Goal: Task Accomplishment & Management: Manage account settings

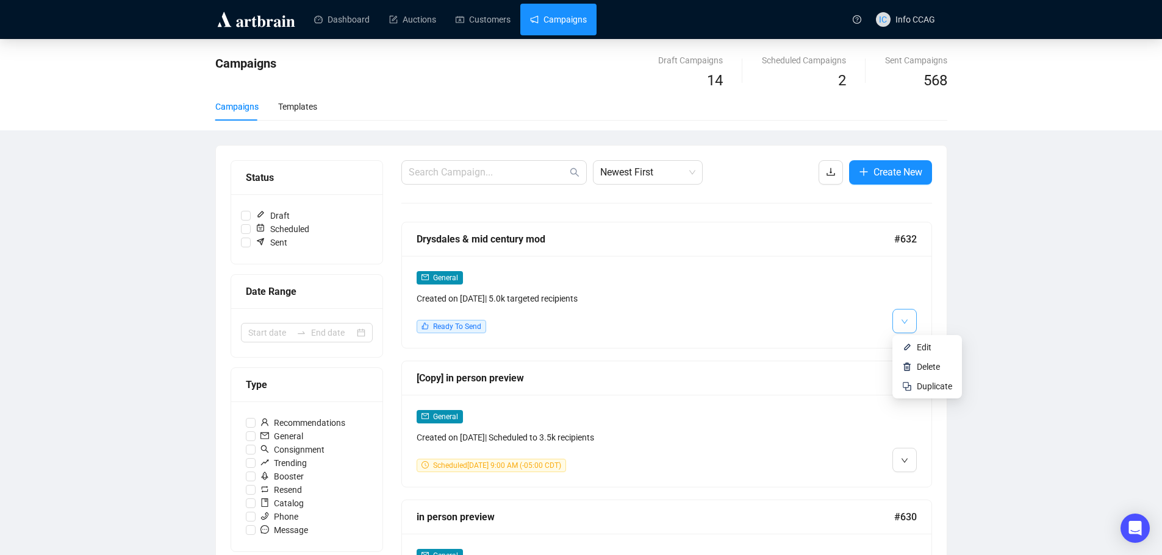
click at [901, 316] on span "button" at bounding box center [904, 320] width 7 height 15
click at [908, 349] on img at bounding box center [907, 348] width 10 height 10
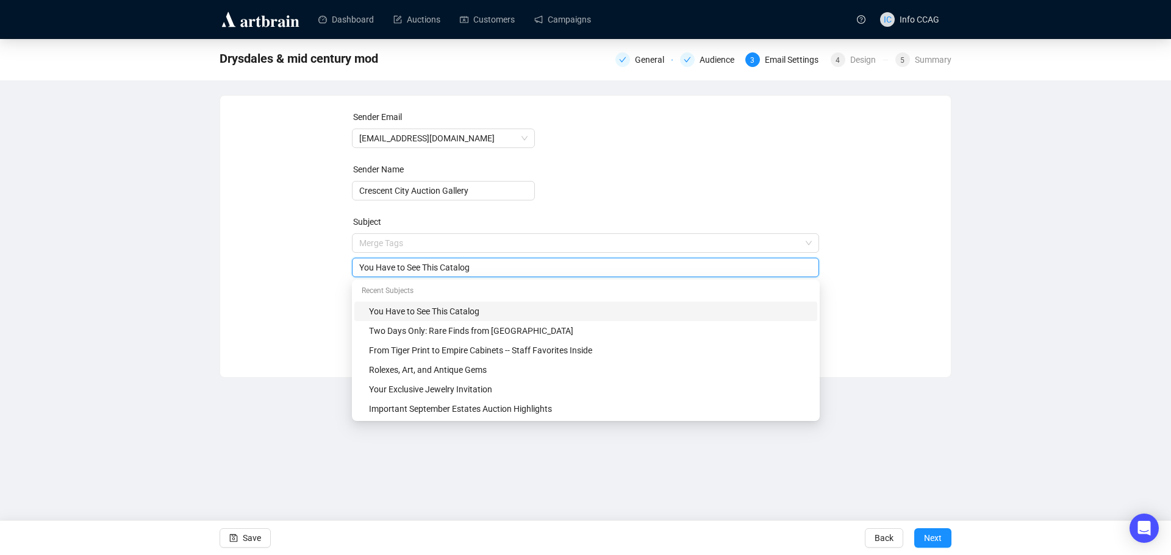
drag, startPoint x: 513, startPoint y: 247, endPoint x: 349, endPoint y: 234, distance: 163.9
click at [349, 234] on div "Sender Email info@crescentcityauctiongallery.com Sender Name Crescent City Auct…" at bounding box center [585, 227] width 701 height 234
click at [374, 267] on input "MidCentury Modern & Louisiana Bayou Scenes" at bounding box center [585, 267] width 453 height 13
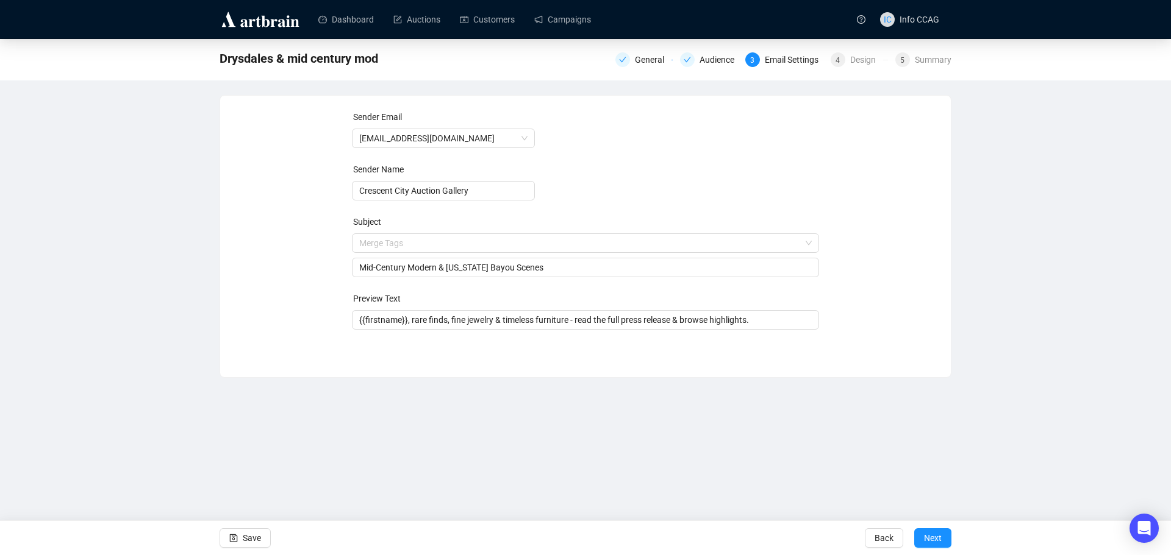
click at [615, 179] on form "Sender Email info@crescentcityauctiongallery.com Sender Name Crescent City Auct…" at bounding box center [586, 220] width 468 height 220
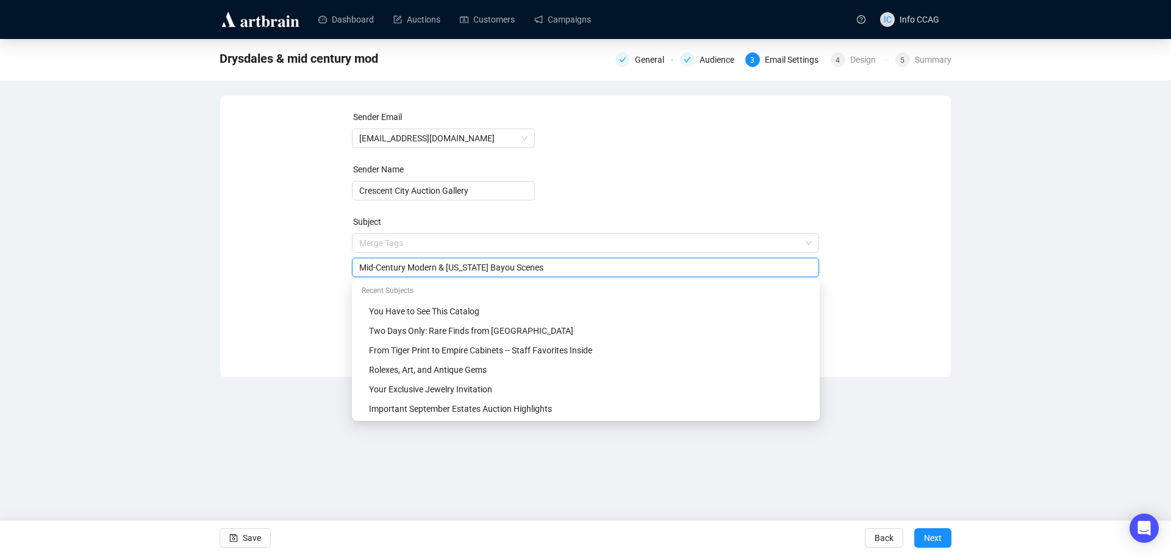
drag, startPoint x: 544, startPoint y: 268, endPoint x: 515, endPoint y: 268, distance: 29.3
click at [515, 268] on input "Mid-Century Modern & Louisiana Bayou Scenes" at bounding box center [585, 267] width 453 height 13
click at [607, 210] on form "Sender Email info@crescentcityauctiongallery.com Sender Name Crescent City Auct…" at bounding box center [586, 220] width 468 height 220
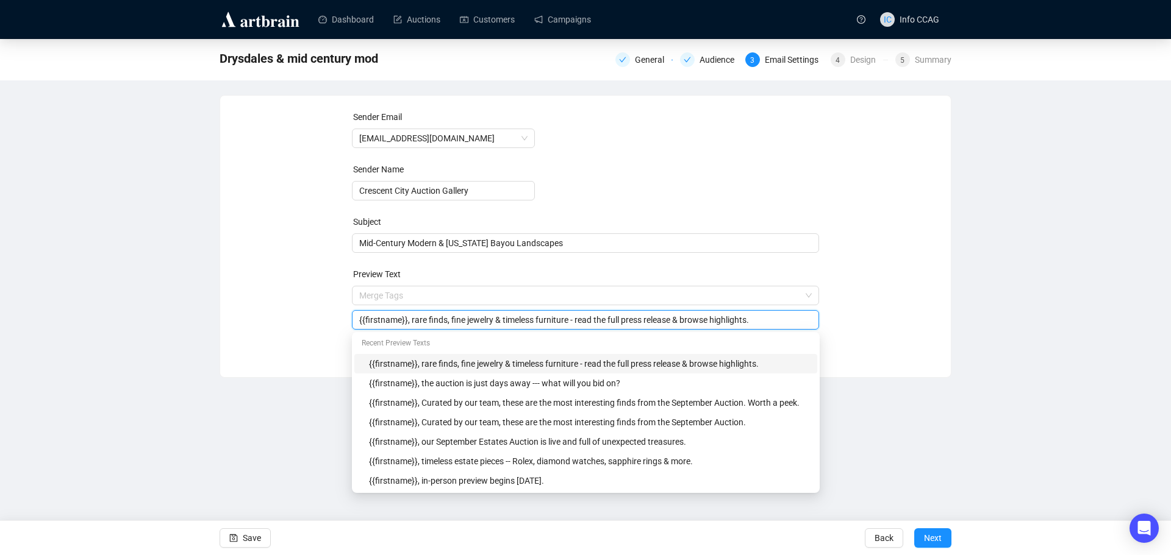
drag, startPoint x: 787, startPoint y: 320, endPoint x: 408, endPoint y: 333, distance: 378.9
click at [408, 333] on body "Dashboard Auctions Customers Campaigns IC Info CCAG Drysdales & mid century mod…" at bounding box center [585, 277] width 1171 height 555
click at [454, 248] on span "Mid-Century Modern & Louisiana Bayou Landscapes" at bounding box center [586, 243] width 468 height 10
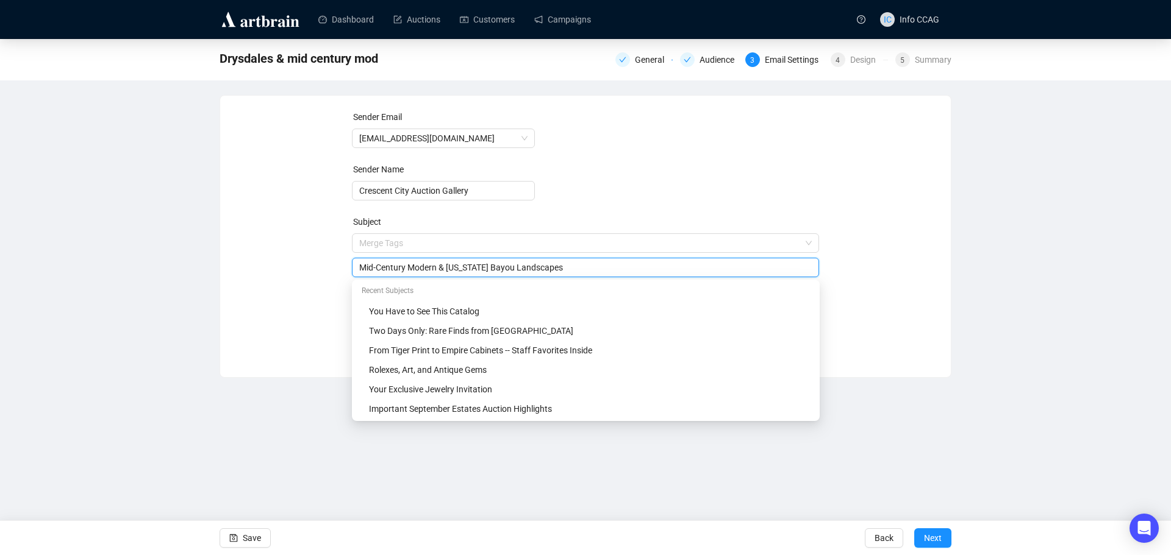
click at [451, 270] on input "Mid-Century Modern & Louisiana Bayou Landscapes" at bounding box center [585, 267] width 453 height 13
drag, startPoint x: 449, startPoint y: 270, endPoint x: 443, endPoint y: 268, distance: 7.0
click at [443, 268] on input "Mid-Century Modern & Louisiana Bayou Landscapes" at bounding box center [585, 267] width 453 height 13
drag, startPoint x: 604, startPoint y: 265, endPoint x: 493, endPoint y: 271, distance: 111.1
click at [493, 271] on input "Mid-Century Modern Forms Meets Louisiana Bayou Landscapes" at bounding box center [585, 267] width 453 height 13
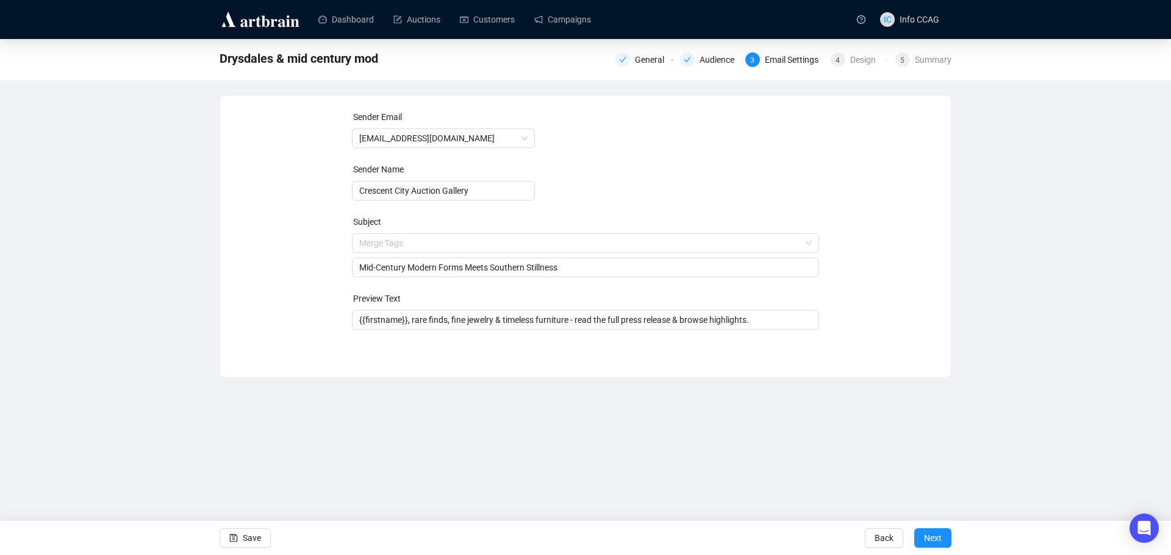
drag, startPoint x: 488, startPoint y: 271, endPoint x: 555, endPoint y: 334, distance: 91.9
click at [489, 272] on input "Mid-Century Modern Forms Meets Southern Stillness" at bounding box center [585, 267] width 453 height 13
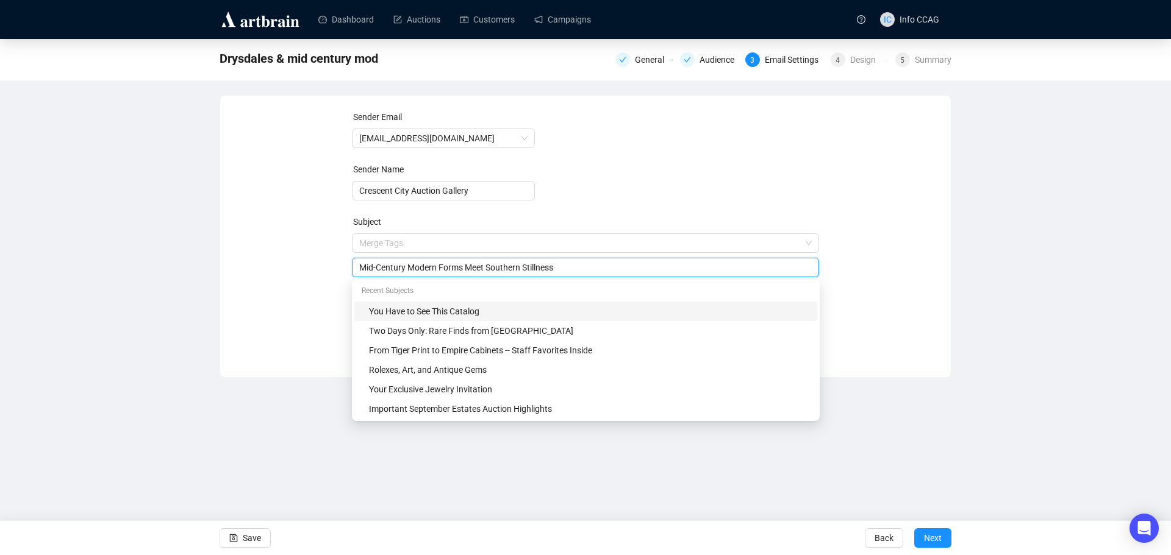
click at [570, 262] on input "Mid-Century Modern Forms Meet Southern Stillness" at bounding box center [585, 267] width 453 height 13
type input "Mid-Century Modern Forms Meet Southern Stillness"
click at [890, 305] on div "Sender Email info@crescentcityauctiongallery.com Sender Name Crescent City Auct…" at bounding box center [585, 227] width 701 height 234
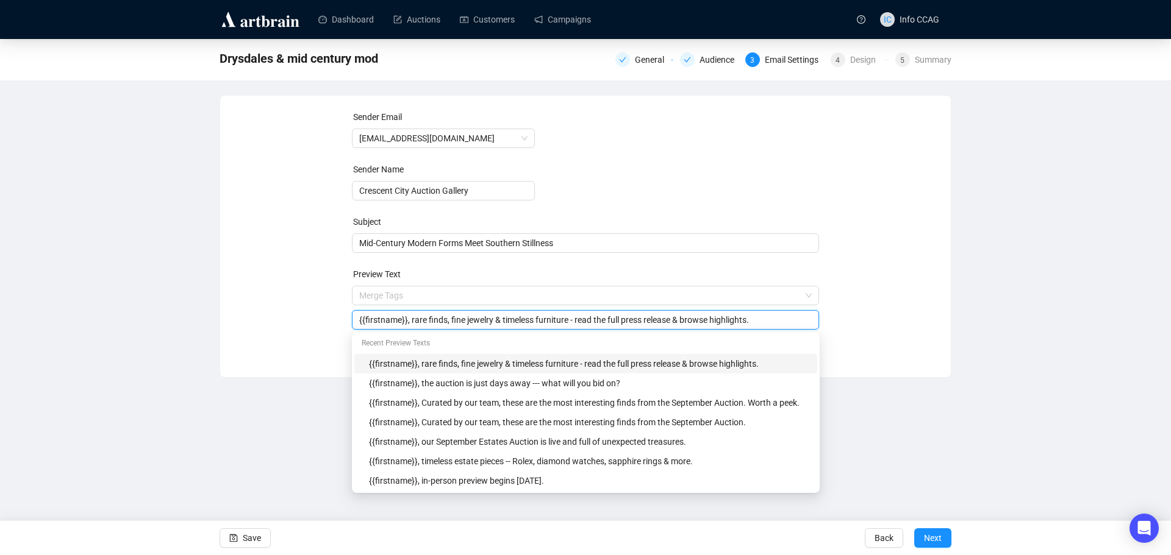
drag, startPoint x: 757, startPoint y: 320, endPoint x: 409, endPoint y: 314, distance: 347.6
click at [409, 314] on input "{{firstname}}, rare finds, fine jewelry & timeless furniture - read the full pr…" at bounding box center [585, 319] width 453 height 13
type input "{{firstname}},"
click at [737, 205] on form "Sender Email info@crescentcityauctiongallery.com Sender Name Crescent City Auct…" at bounding box center [586, 220] width 468 height 220
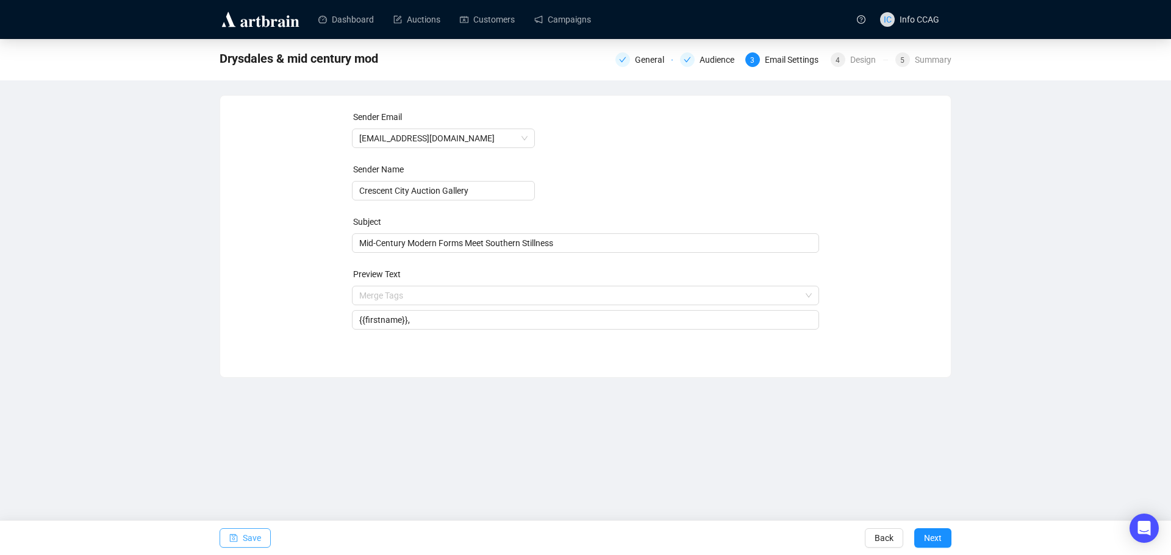
click at [262, 543] on button "Save" at bounding box center [245, 539] width 51 height 20
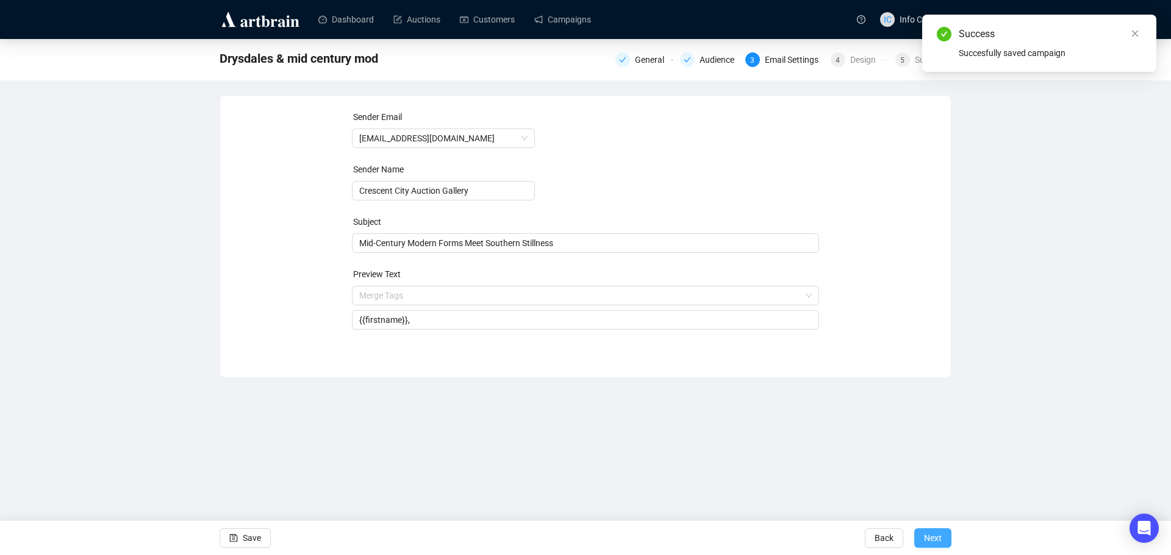
click at [929, 536] on span "Next" at bounding box center [933, 538] width 18 height 34
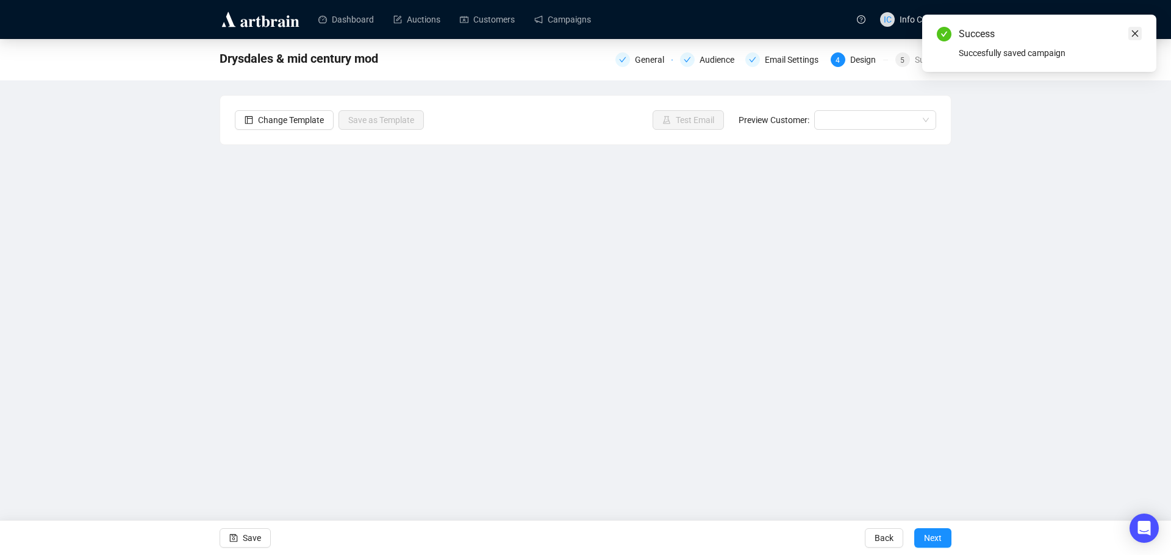
click at [1132, 36] on icon "close" at bounding box center [1134, 33] width 9 height 9
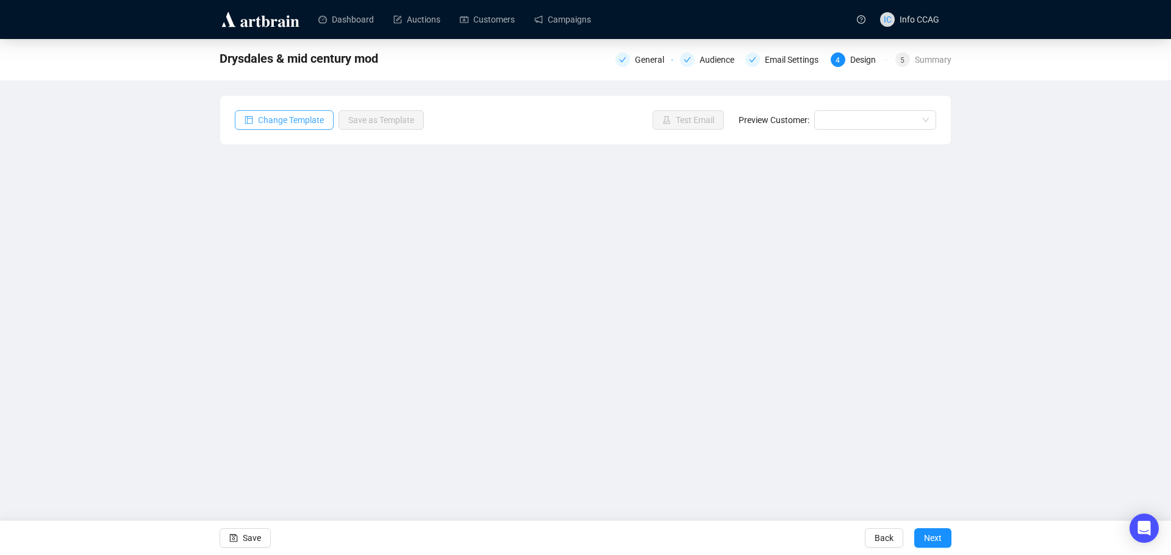
click at [284, 120] on span "Change Template" at bounding box center [291, 119] width 66 height 13
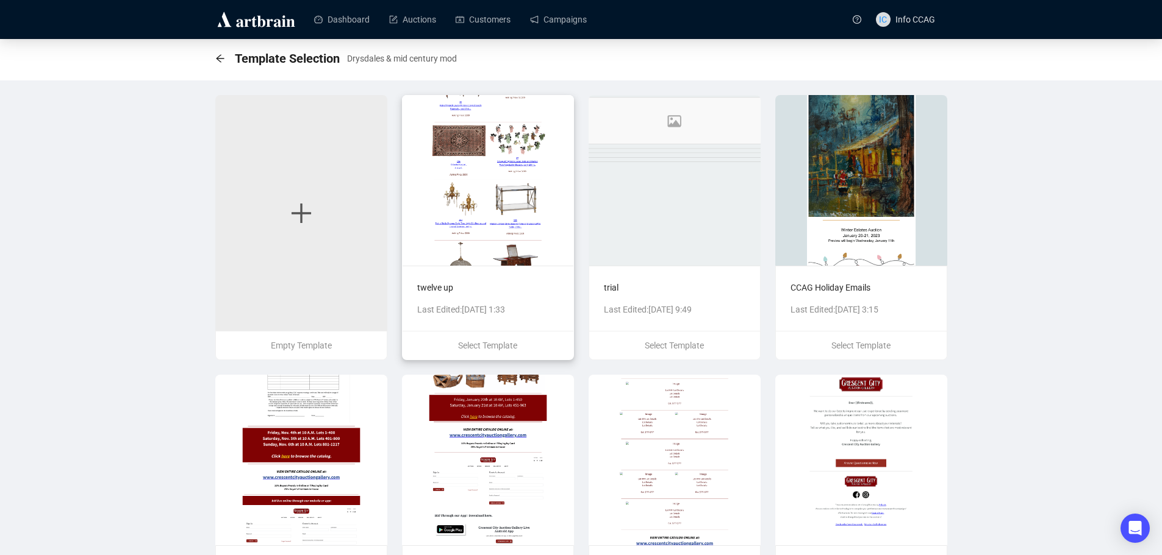
click at [515, 240] on img at bounding box center [488, 180] width 172 height 171
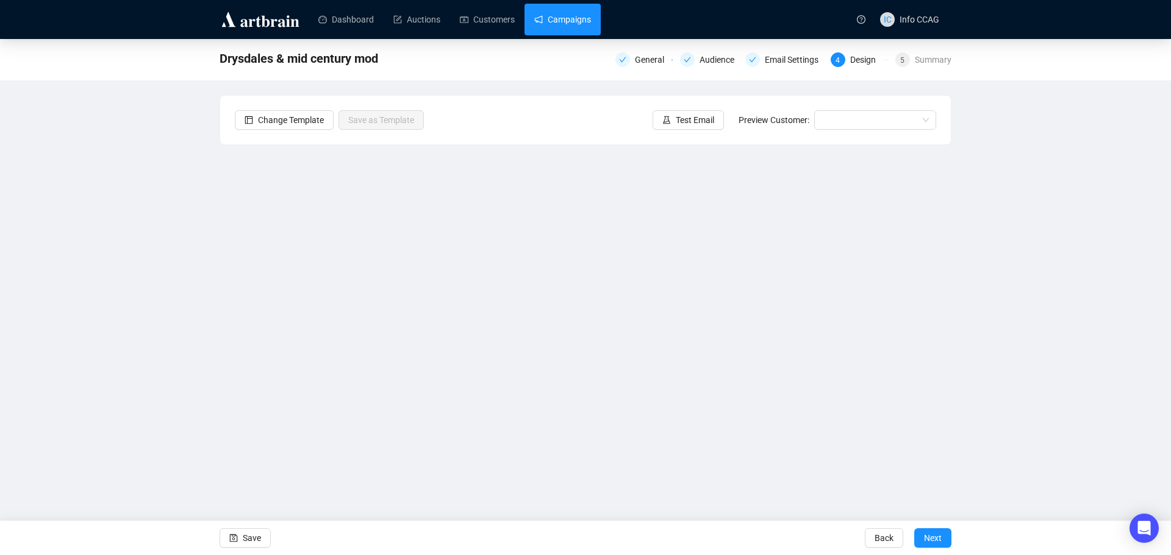
click at [559, 24] on link "Campaigns" at bounding box center [562, 20] width 57 height 32
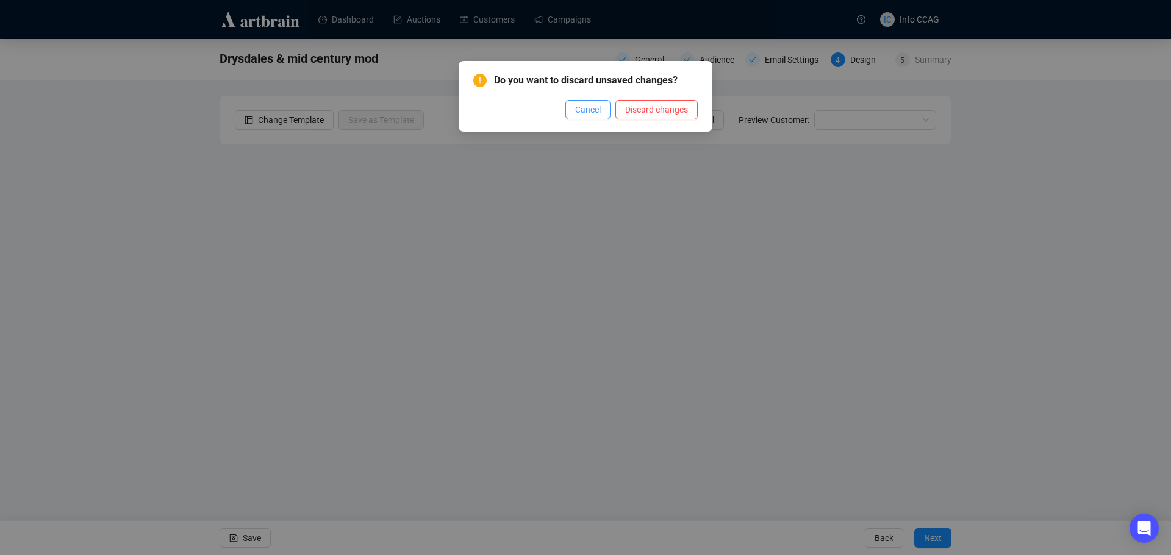
click at [590, 114] on span "Cancel" at bounding box center [588, 109] width 26 height 13
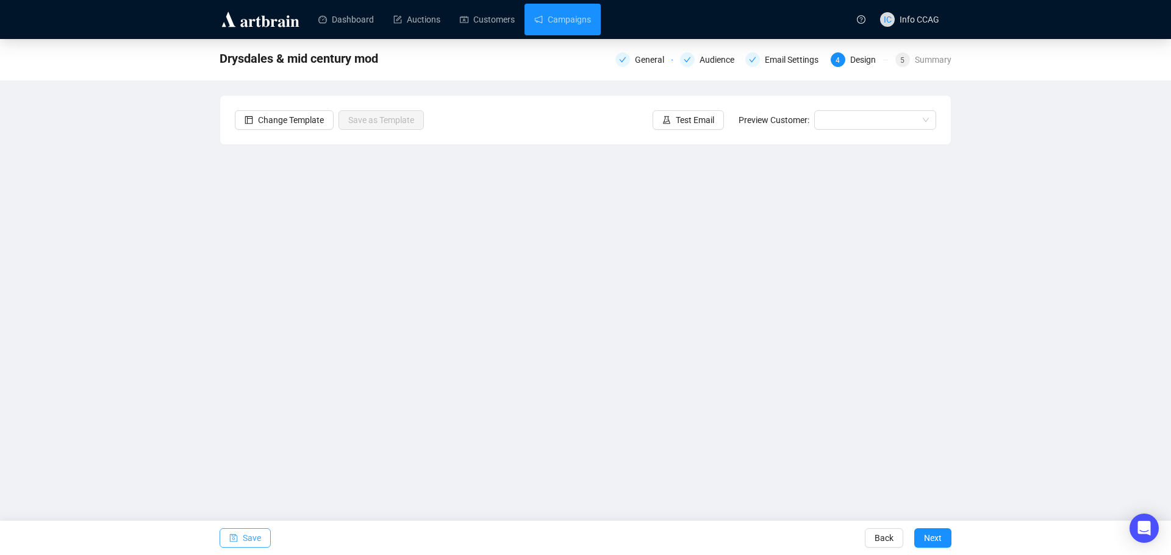
click at [251, 540] on span "Save" at bounding box center [252, 538] width 18 height 34
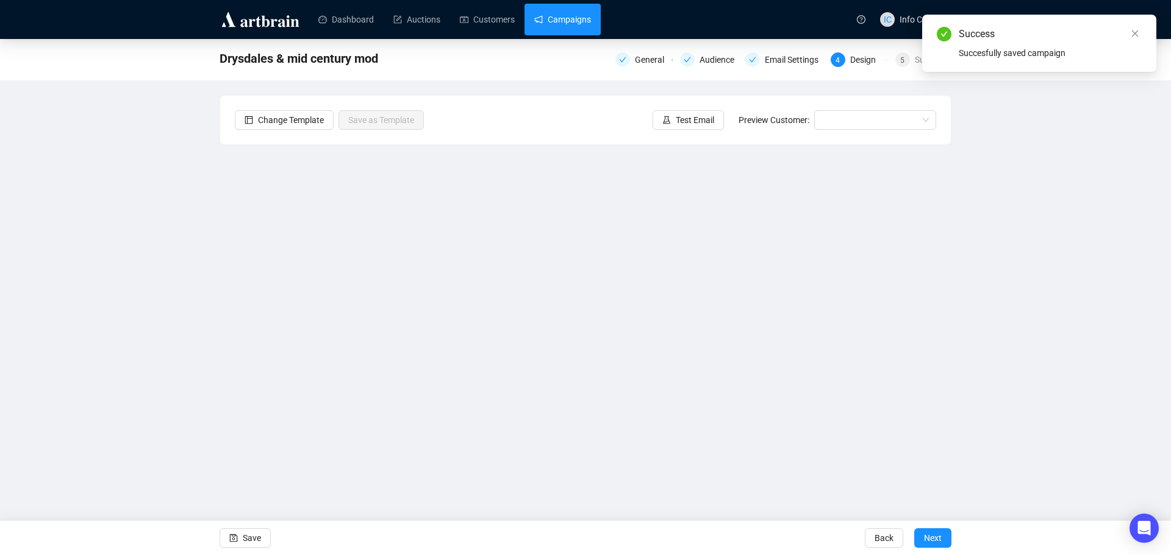
click at [551, 15] on link "Campaigns" at bounding box center [562, 20] width 57 height 32
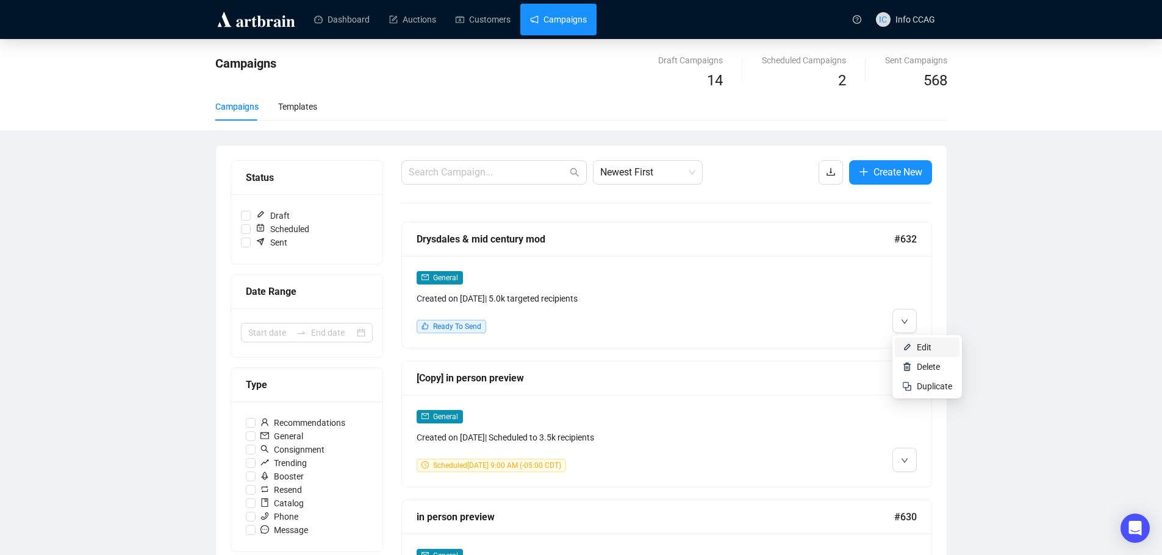
click at [910, 346] on img at bounding box center [907, 348] width 10 height 10
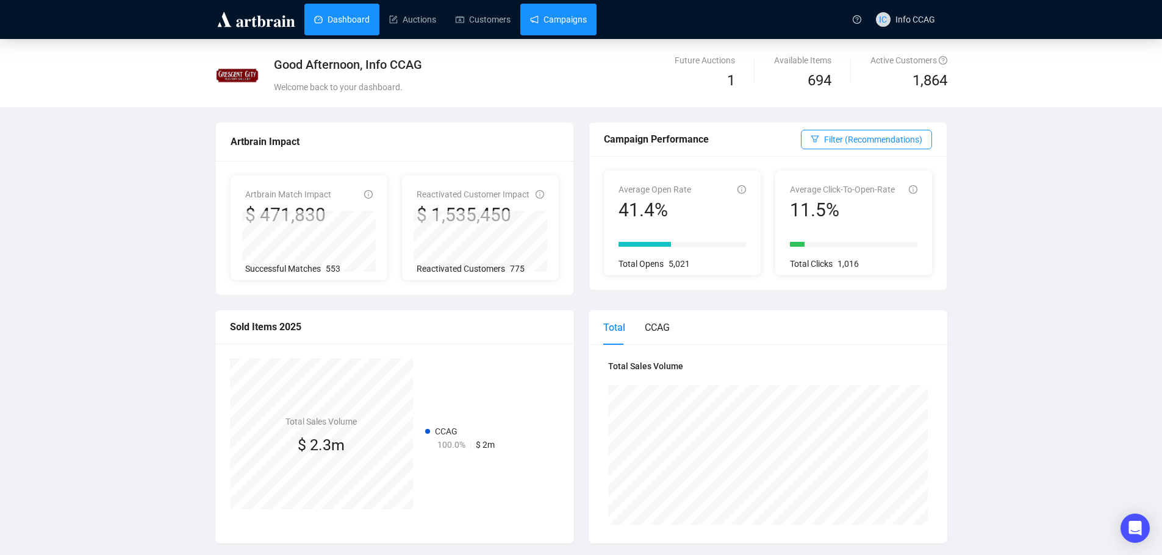
click at [552, 23] on link "Campaigns" at bounding box center [558, 20] width 57 height 32
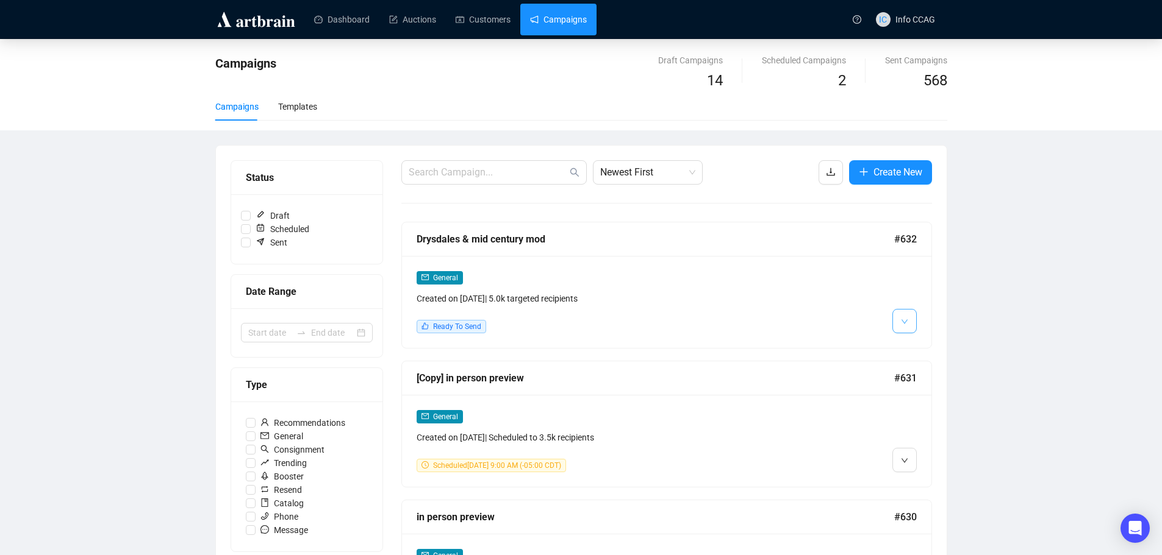
click at [906, 316] on span "button" at bounding box center [904, 320] width 7 height 15
click at [910, 346] on img at bounding box center [907, 348] width 10 height 10
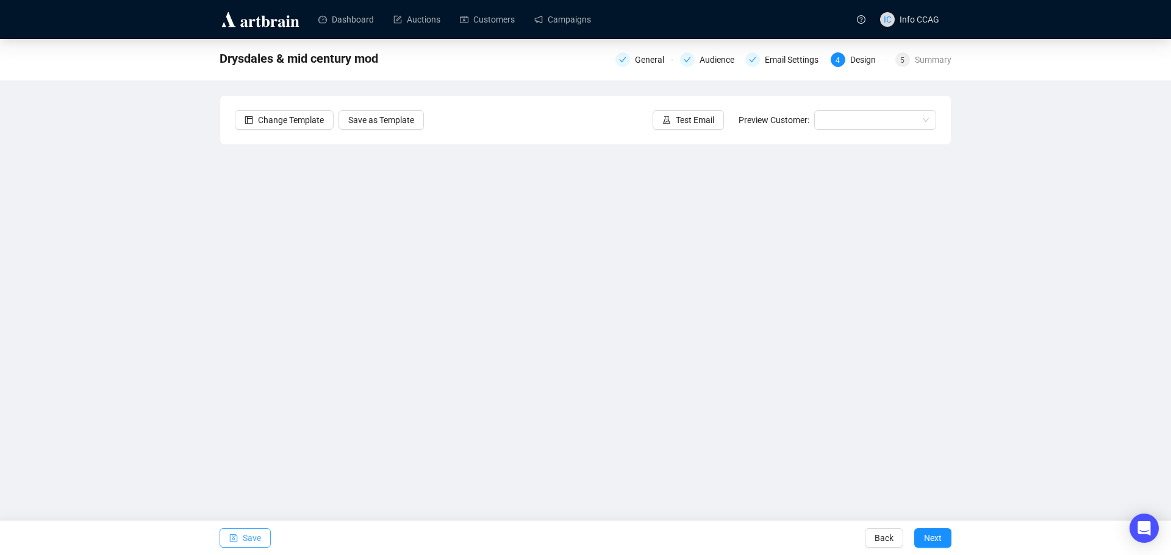
click at [254, 540] on span "Save" at bounding box center [252, 538] width 18 height 34
click at [245, 542] on span "Save" at bounding box center [252, 538] width 18 height 34
click at [244, 539] on span "Save" at bounding box center [252, 538] width 18 height 34
click at [261, 540] on button "Save" at bounding box center [245, 539] width 51 height 20
click at [252, 538] on span "Save" at bounding box center [252, 538] width 18 height 34
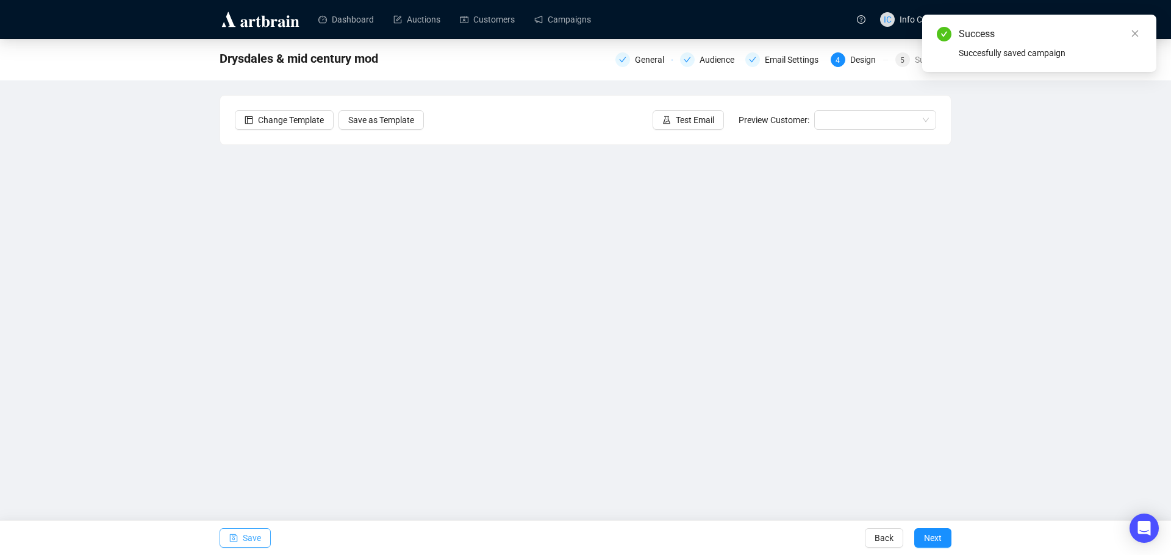
click at [231, 534] on icon "save" at bounding box center [233, 538] width 9 height 9
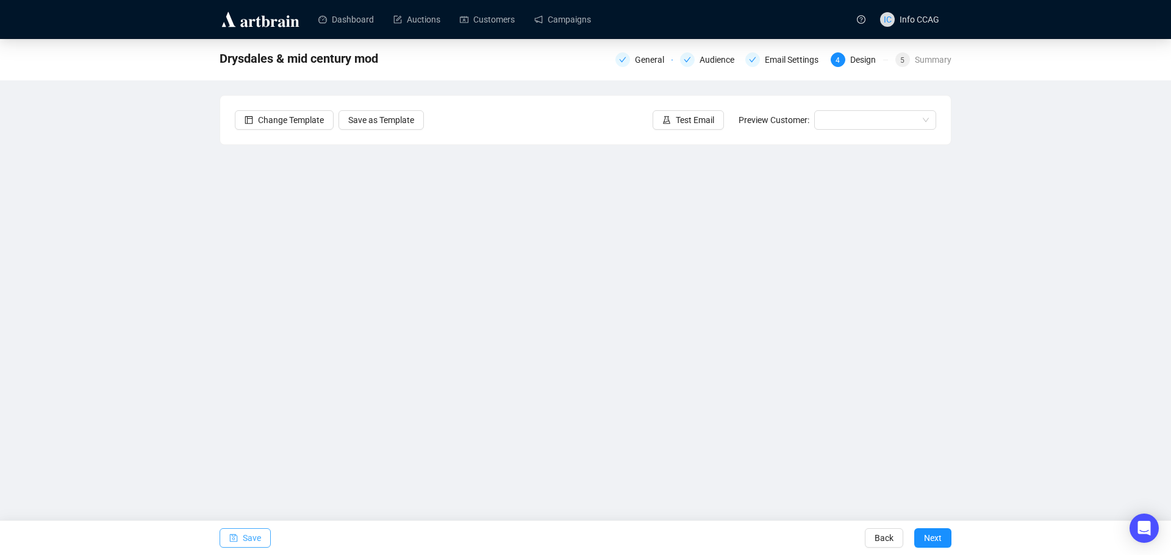
click at [250, 537] on span "Save" at bounding box center [252, 538] width 18 height 34
